Goal: Information Seeking & Learning: Learn about a topic

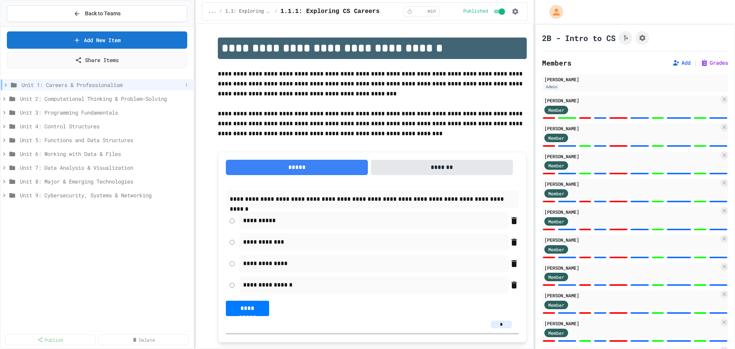
click at [6, 85] on icon at bounding box center [6, 84] width 2 height 3
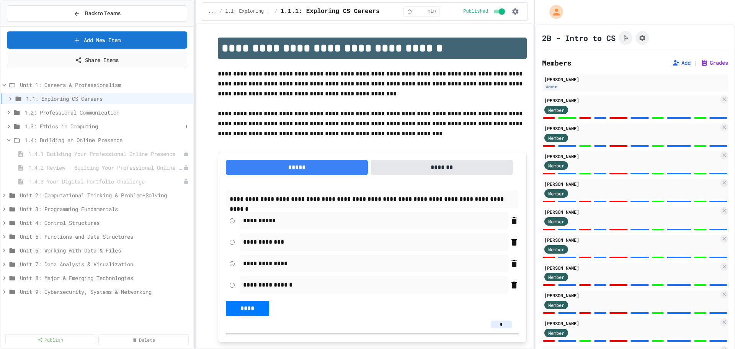
click at [77, 127] on span "1.3: Ethics in Computing" at bounding box center [104, 126] width 158 height 8
click at [75, 126] on span "1.3: Ethics in Computing" at bounding box center [104, 126] width 158 height 8
click at [75, 126] on span "1.3: Ethics in Computing" at bounding box center [108, 126] width 166 height 8
click at [72, 109] on span "1.2: Professional Communication" at bounding box center [104, 112] width 158 height 8
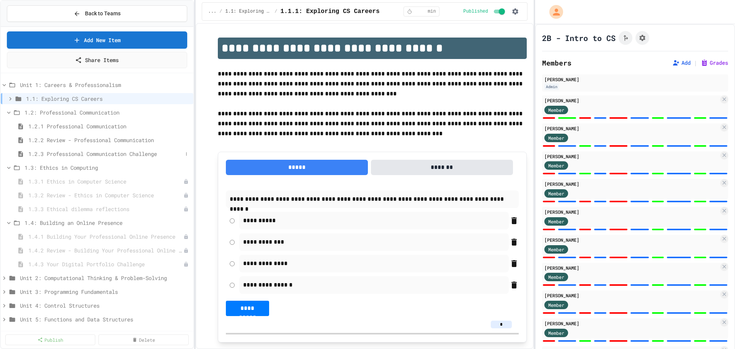
click at [65, 151] on span "1.2.3 Professional Communication Challenge" at bounding box center [105, 154] width 154 height 8
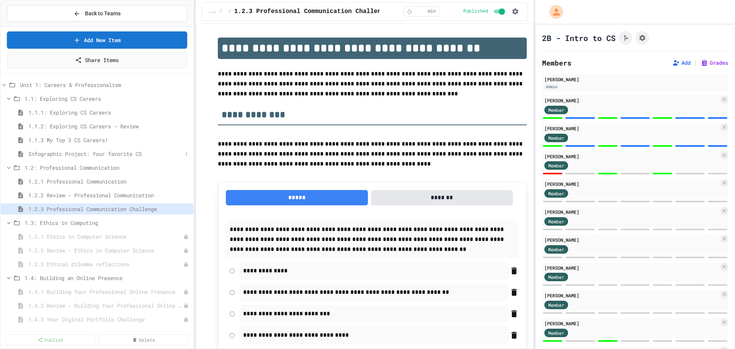
click at [64, 153] on span "Infographic Project: Your favorite CS" at bounding box center [105, 154] width 154 height 8
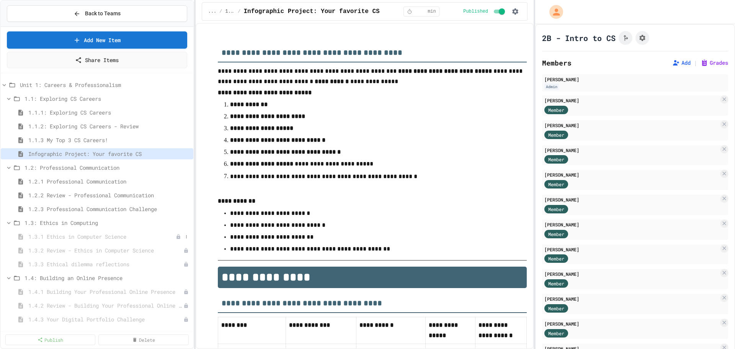
click at [96, 239] on span "1.3.1 Ethics in Computer Science" at bounding box center [101, 236] width 147 height 8
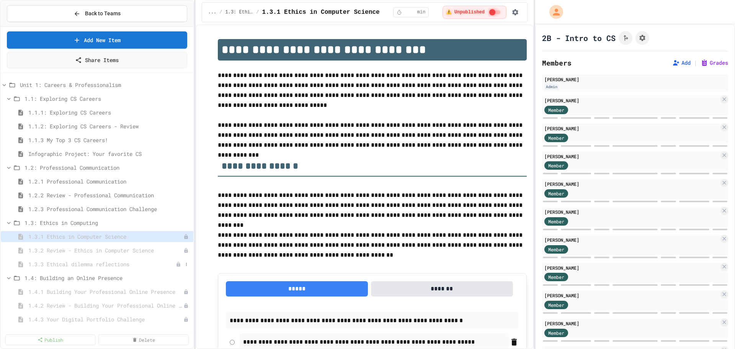
click at [106, 266] on span "1.3.3 Ethical dilemma reflections" at bounding box center [101, 264] width 147 height 8
click at [65, 222] on span "1.3: Ethics in Computing" at bounding box center [104, 223] width 158 height 8
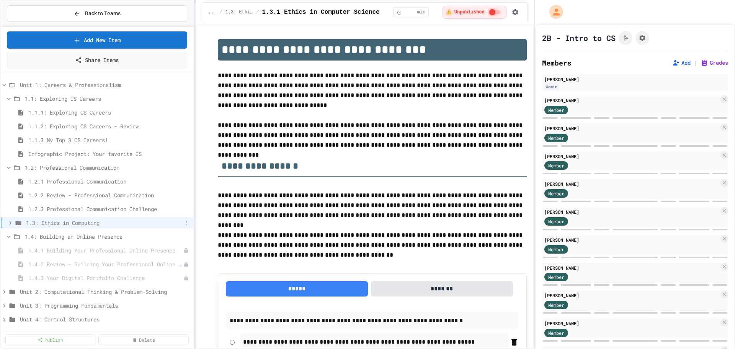
click at [80, 224] on span "1.3: Ethics in Computing" at bounding box center [104, 223] width 157 height 8
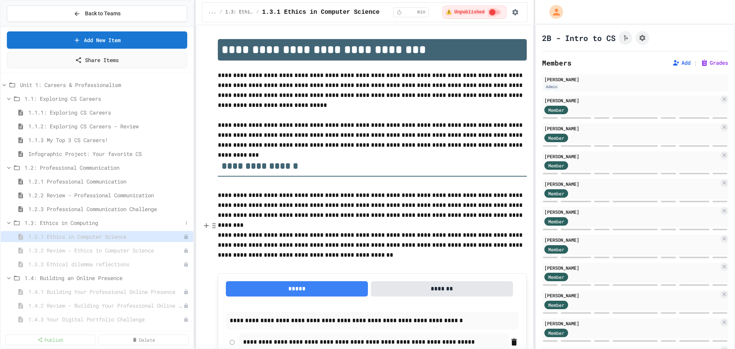
click at [77, 224] on span "1.3: Ethics in Computing" at bounding box center [104, 223] width 158 height 8
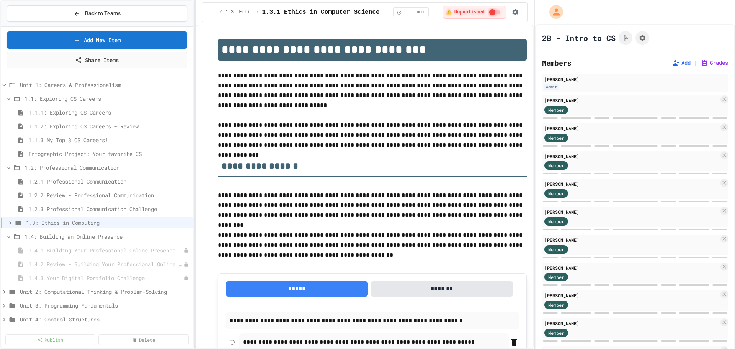
click at [77, 224] on span "1.3: Ethics in Computing" at bounding box center [108, 223] width 164 height 8
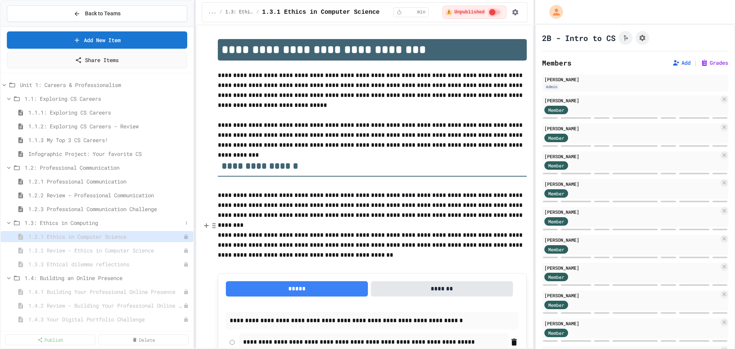
click at [96, 224] on span "1.3: Ethics in Computing" at bounding box center [104, 223] width 158 height 8
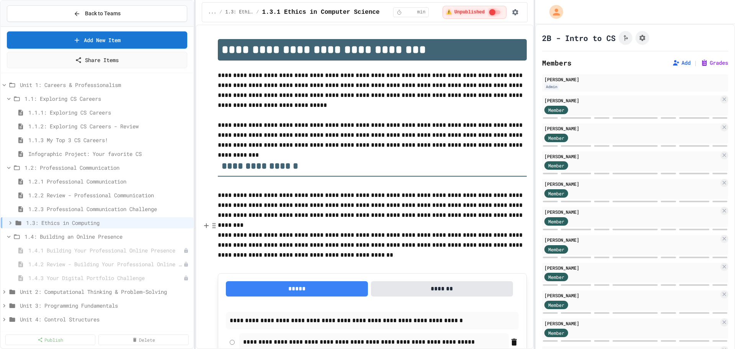
click at [96, 224] on span "1.3: Ethics in Computing" at bounding box center [108, 223] width 164 height 8
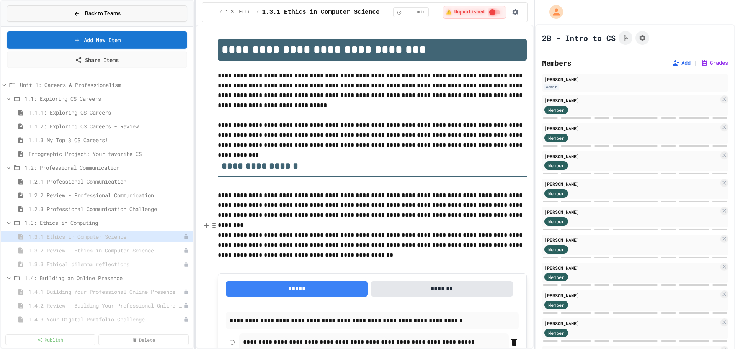
click at [109, 11] on span "Back to Teams" at bounding box center [103, 14] width 36 height 8
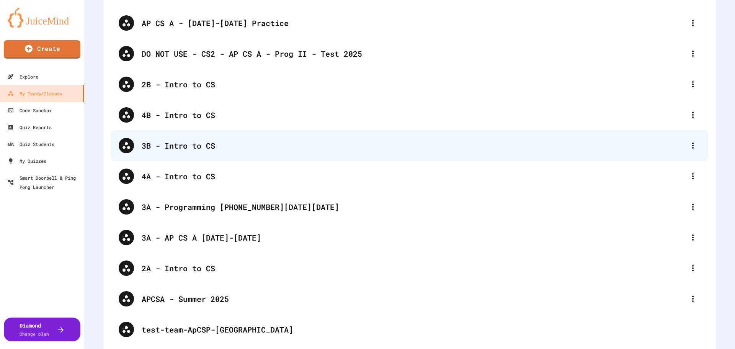
scroll to position [102, 0]
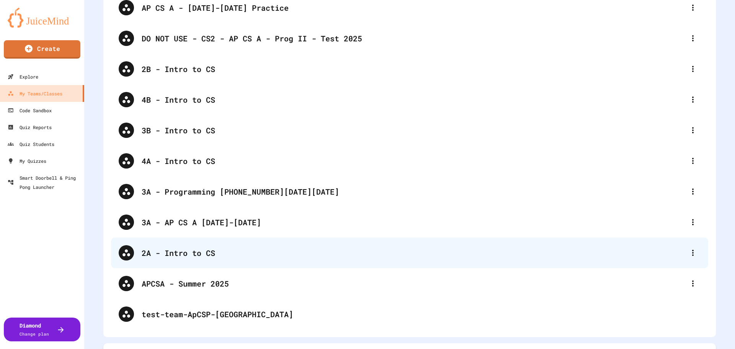
click at [160, 244] on div "2A - Intro to CS" at bounding box center [409, 252] width 597 height 31
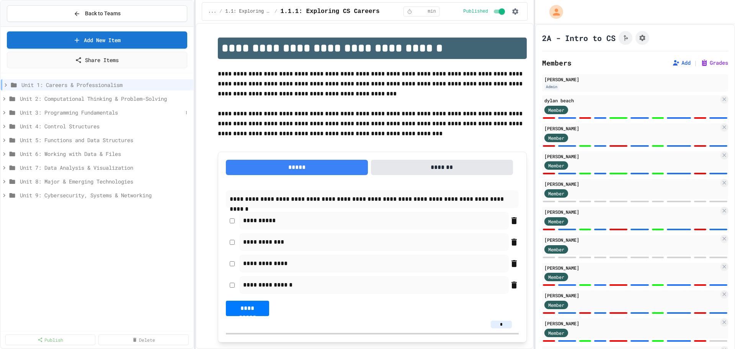
click at [49, 114] on span "Unit 3: Programming Fundamentals" at bounding box center [101, 112] width 163 height 8
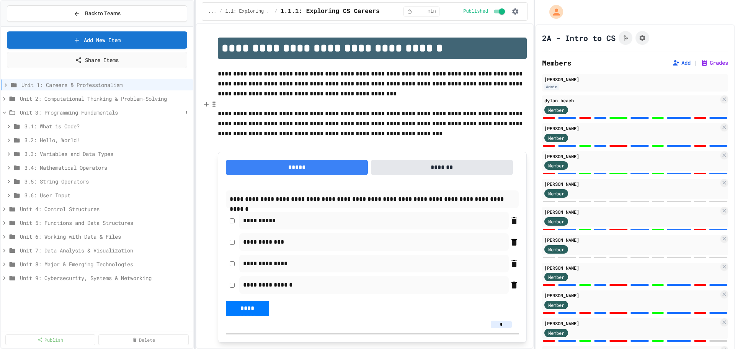
click at [57, 114] on span "Unit 3: Programming Fundamentals" at bounding box center [101, 112] width 163 height 8
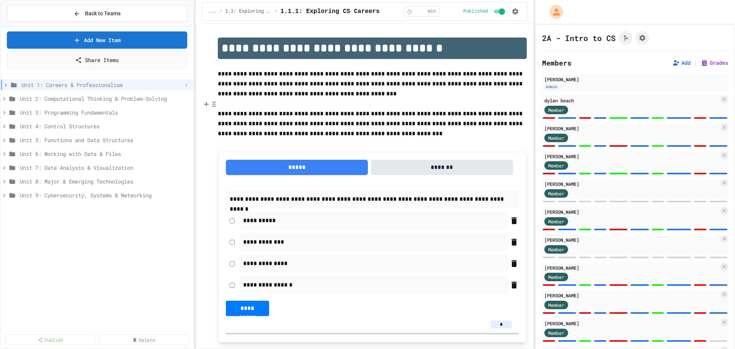
click at [65, 85] on span "Unit 1: Careers & Professionalism" at bounding box center [101, 85] width 161 height 8
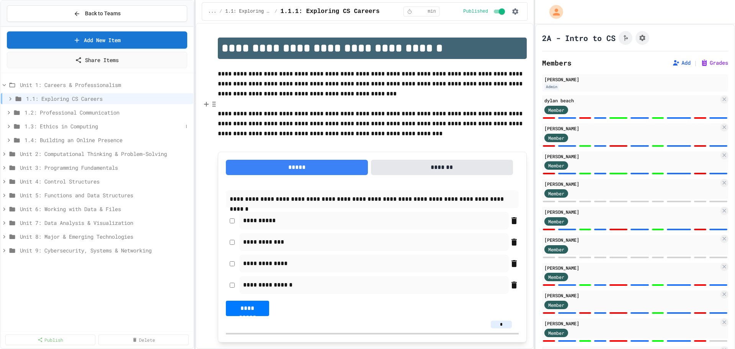
click at [74, 124] on span "1.3: Ethics in Computing" at bounding box center [104, 126] width 158 height 8
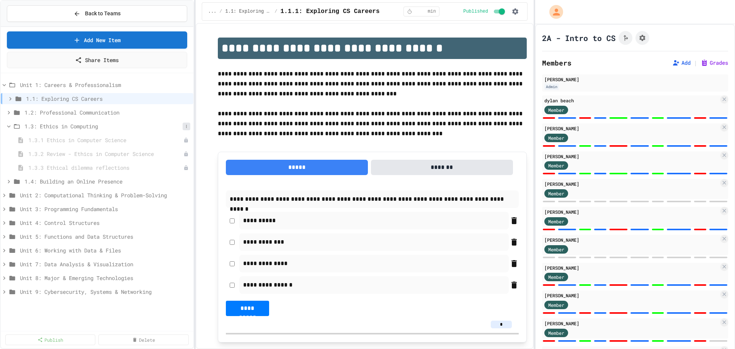
click at [184, 128] on icon at bounding box center [186, 126] width 5 height 5
click at [167, 164] on button "Publish All (3)" at bounding box center [167, 168] width 51 height 14
click at [8, 128] on icon at bounding box center [8, 126] width 7 height 7
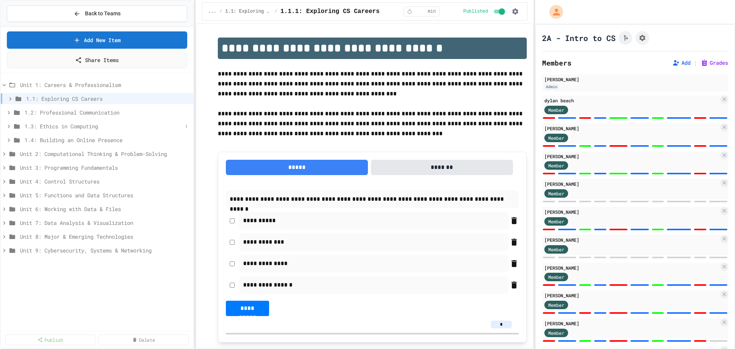
click at [72, 123] on span "1.3: Ethics in Computing" at bounding box center [104, 126] width 158 height 8
